Goal: Navigation & Orientation: Find specific page/section

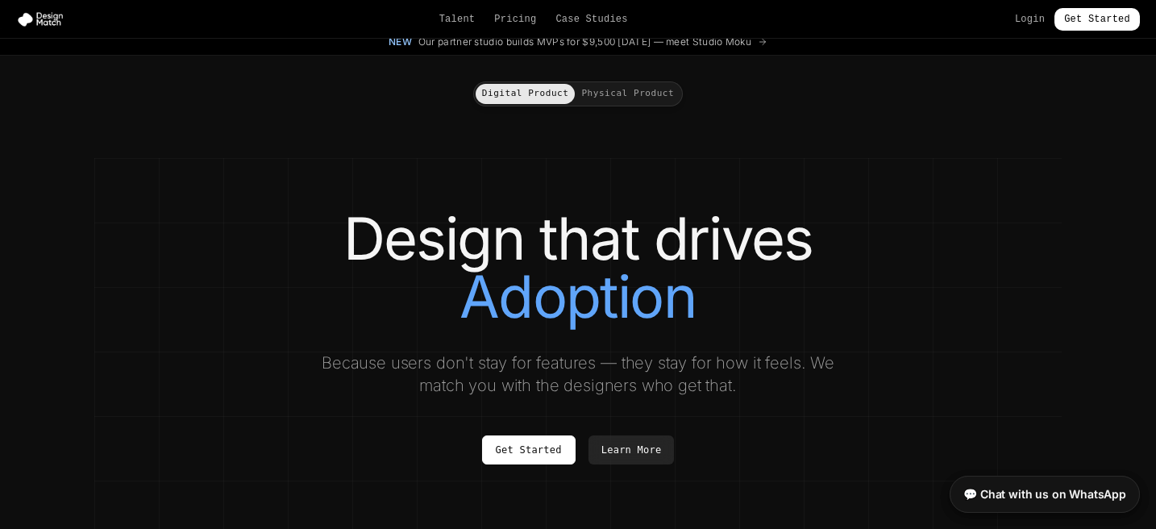
scroll to position [15, 0]
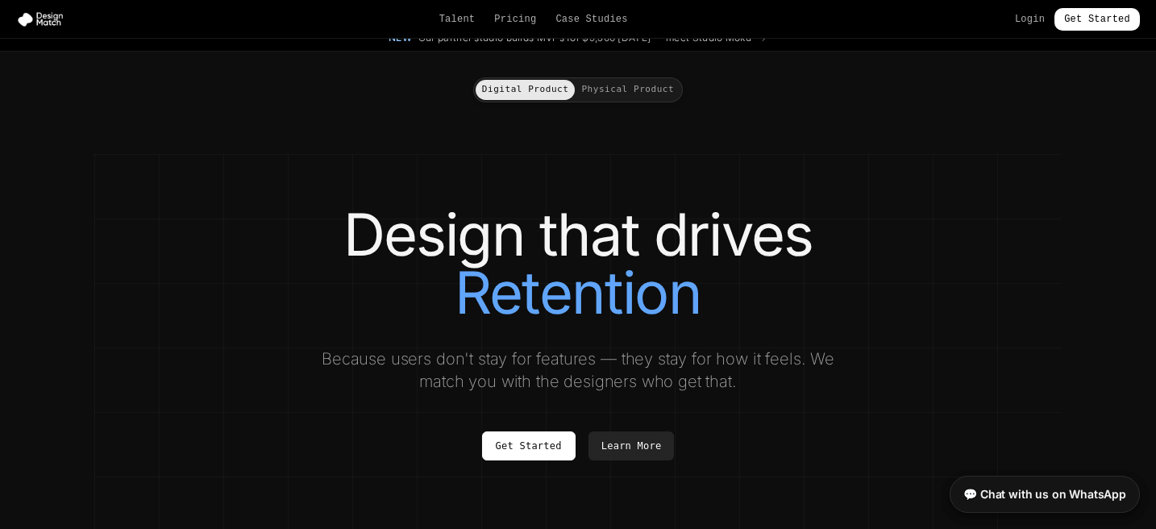
click at [636, 94] on button "Physical Product" at bounding box center [628, 90] width 106 height 20
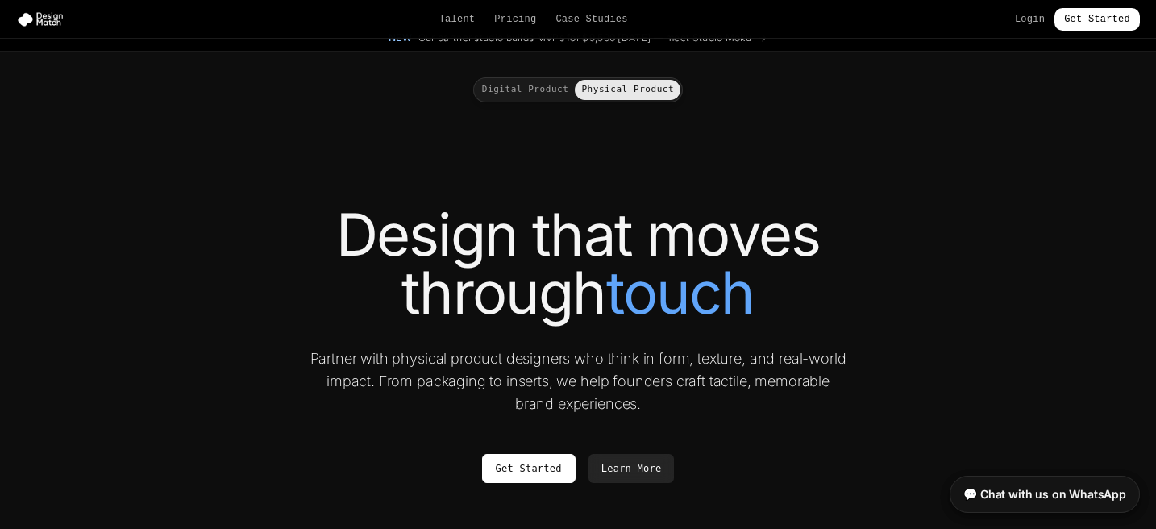
click at [531, 89] on button "Digital Product" at bounding box center [526, 90] width 100 height 20
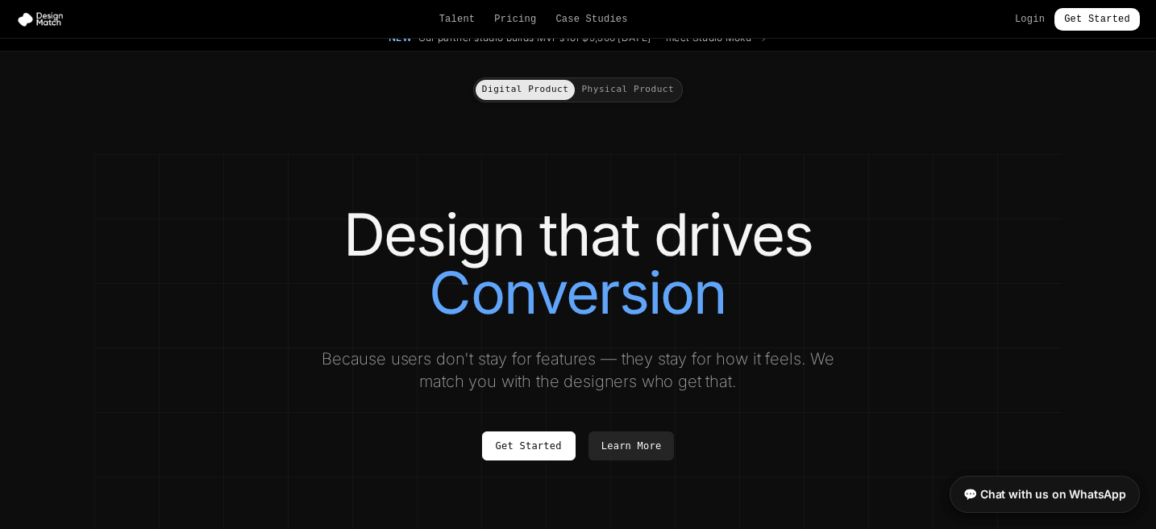
click at [607, 94] on button "Physical Product" at bounding box center [628, 90] width 106 height 20
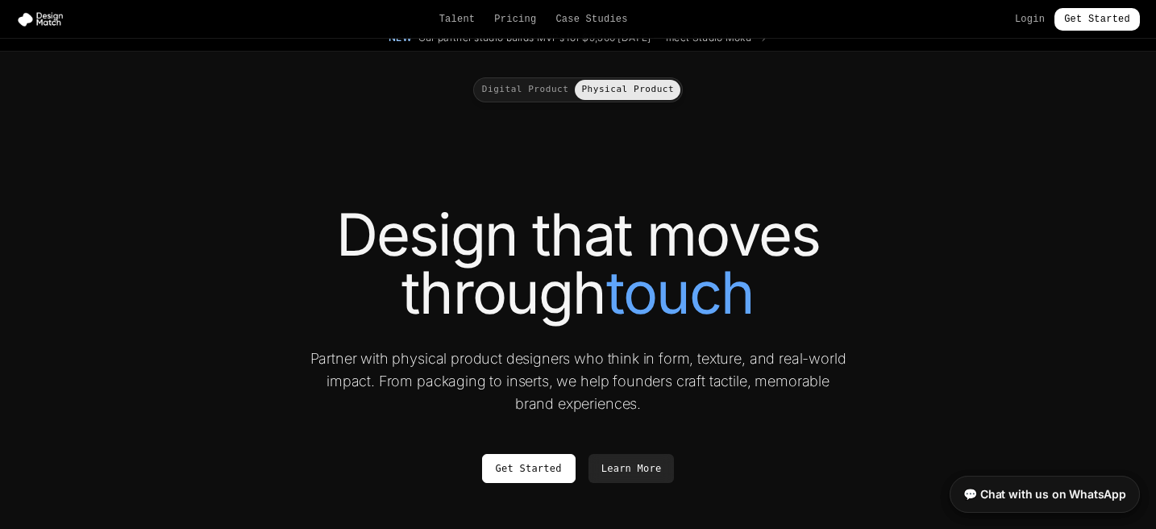
click at [544, 87] on button "Digital Product" at bounding box center [526, 90] width 100 height 20
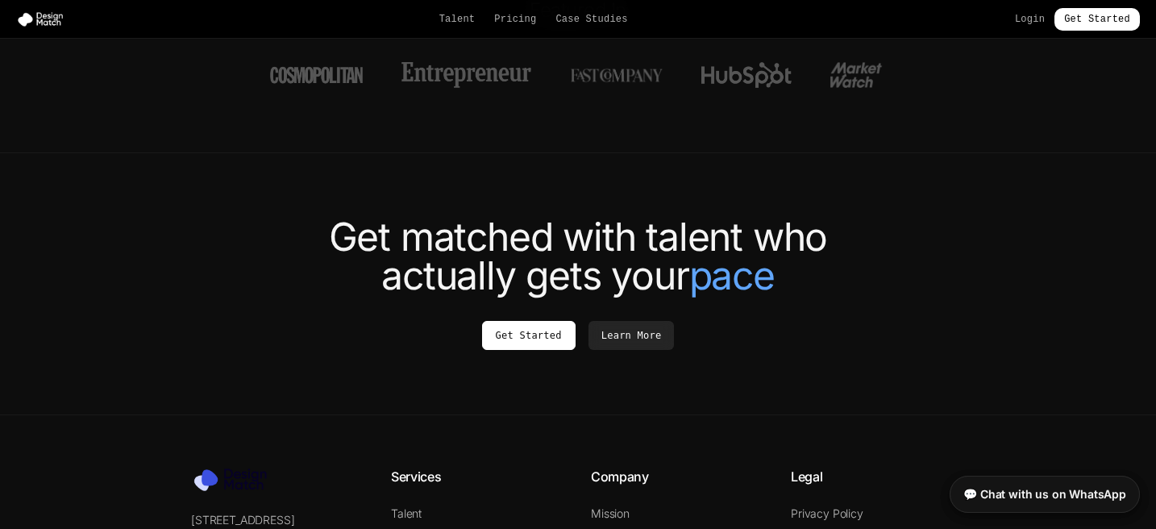
scroll to position [6207, 0]
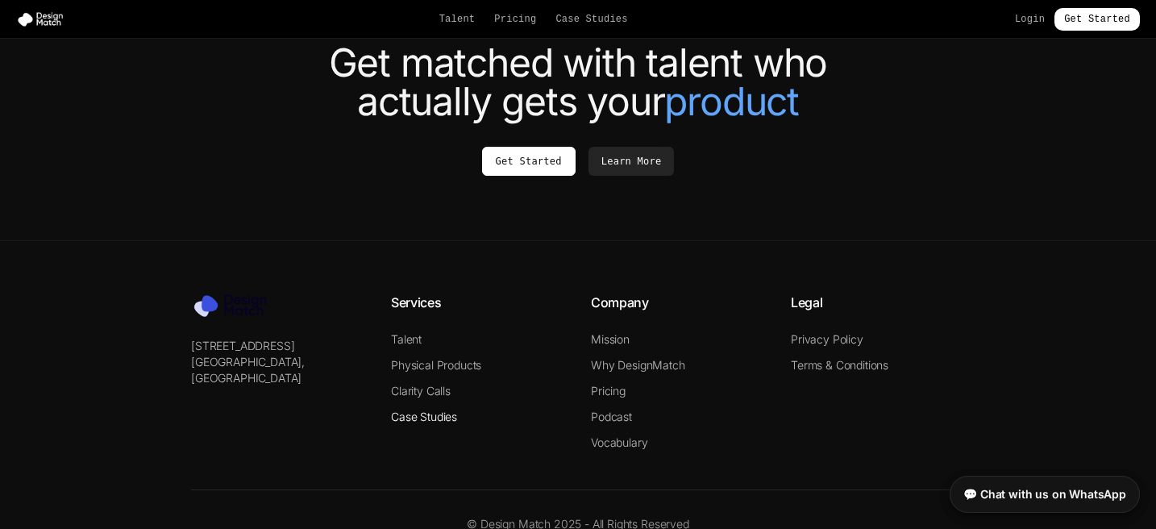
click at [414, 410] on link "Case Studies" at bounding box center [424, 417] width 66 height 14
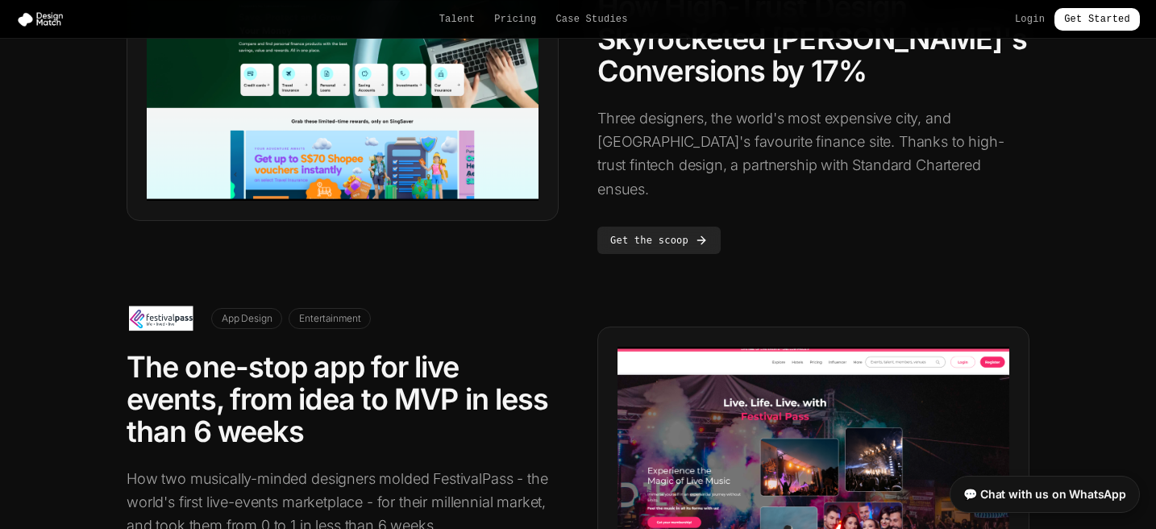
scroll to position [951, 0]
